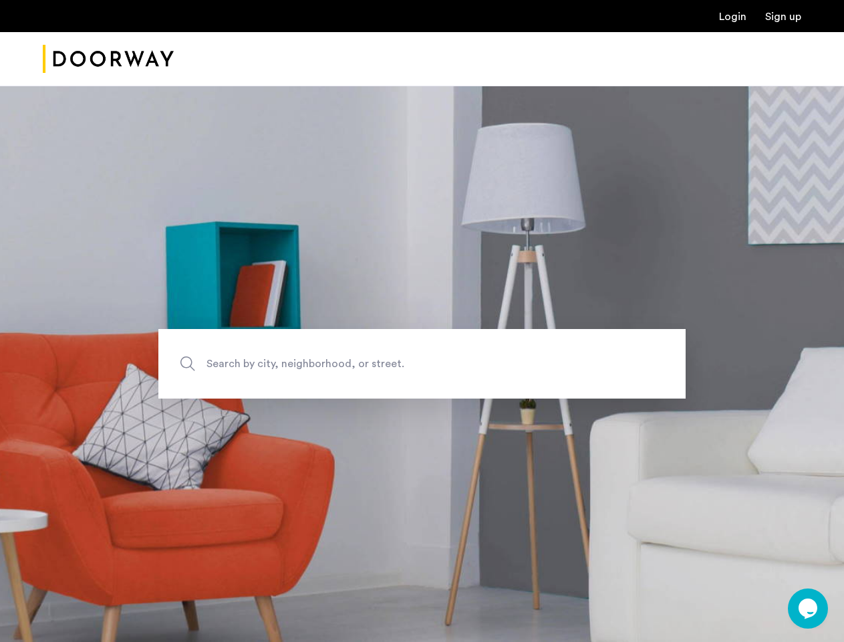
click at [808, 608] on icon "$i18n('chat', 'chat_widget')" at bounding box center [808, 608] width 19 height 20
